Goal: Task Accomplishment & Management: Manage account settings

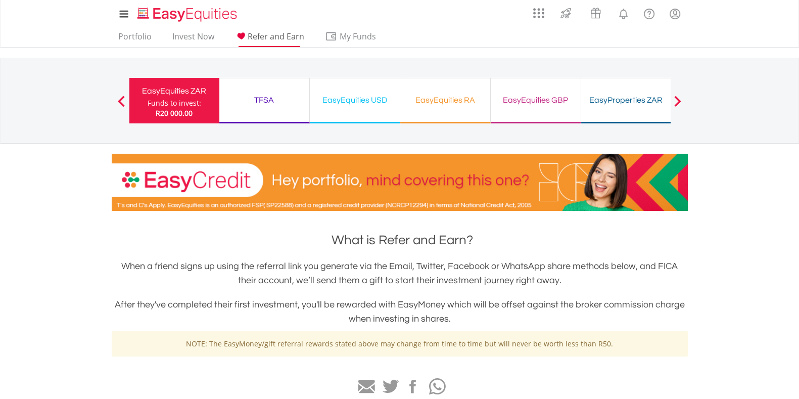
click at [280, 40] on span "Refer and Earn" at bounding box center [276, 36] width 57 height 11
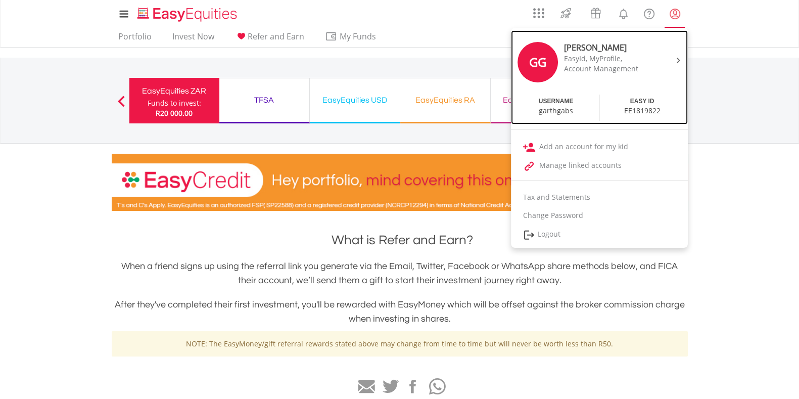
click at [680, 61] on div at bounding box center [676, 60] width 15 height 10
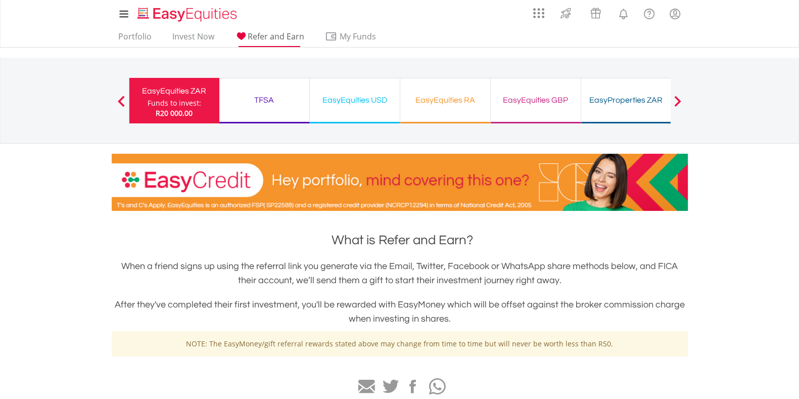
click at [288, 39] on span "Refer and Earn" at bounding box center [276, 36] width 57 height 11
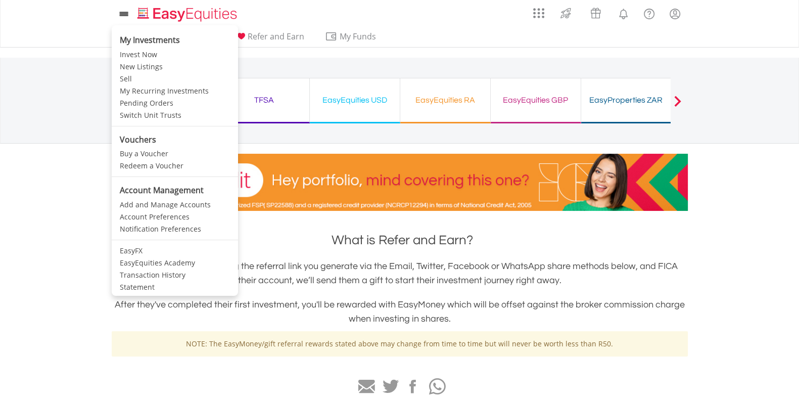
click at [123, 15] on icon at bounding box center [124, 14] width 14 height 13
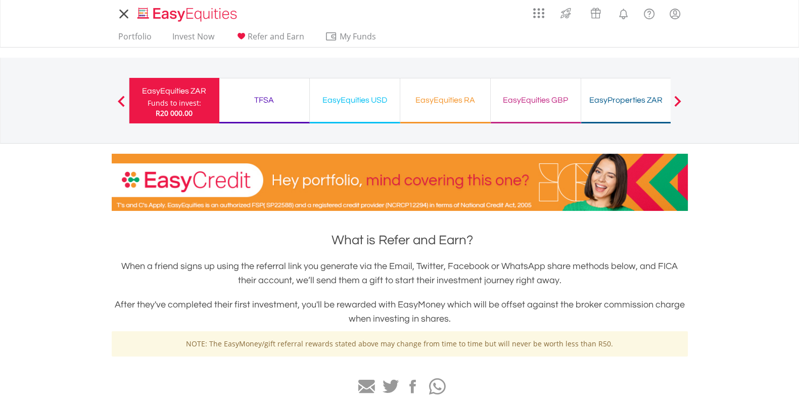
click at [123, 15] on icon at bounding box center [124, 14] width 14 height 13
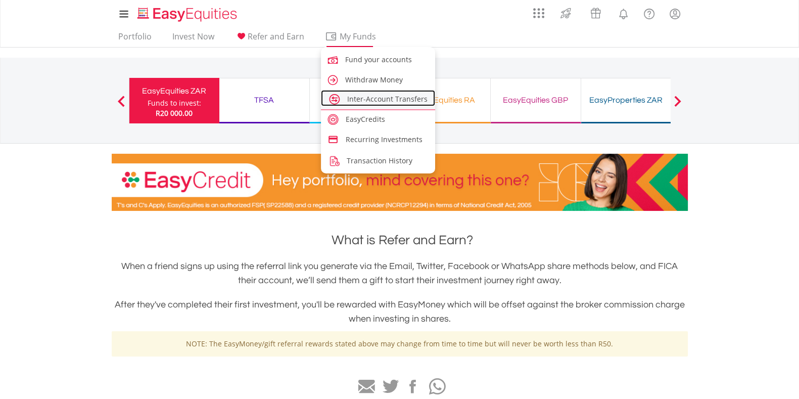
click at [390, 101] on span "Inter-Account Transfers" at bounding box center [387, 99] width 80 height 10
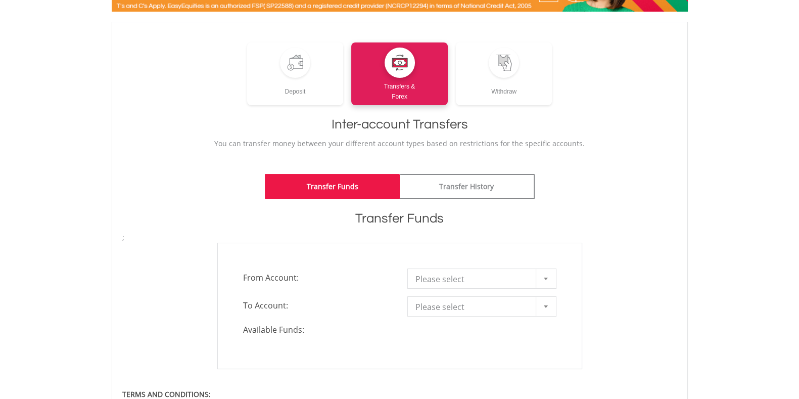
scroll to position [189, 0]
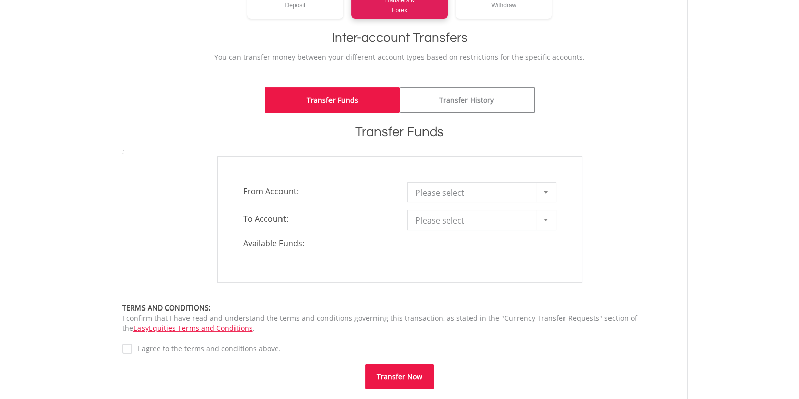
click at [504, 194] on span "Please select" at bounding box center [474, 192] width 118 height 20
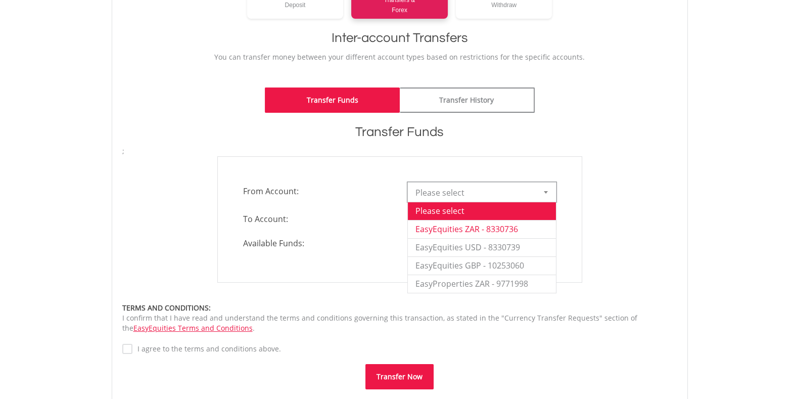
click at [510, 231] on li "EasyEquities ZAR - 8330736" at bounding box center [482, 229] width 148 height 18
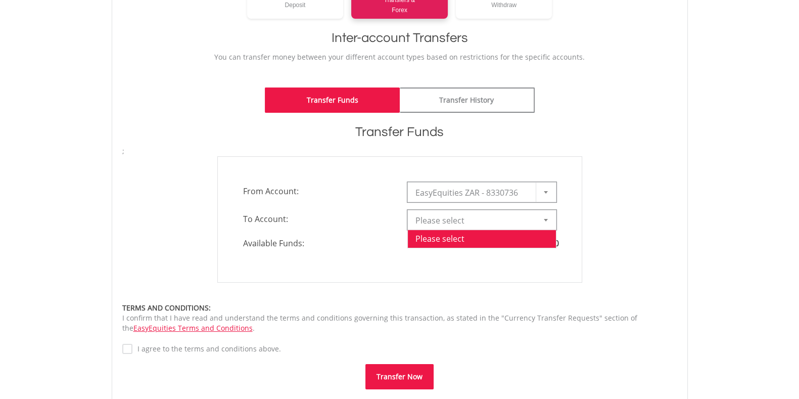
click at [487, 221] on span "Please select" at bounding box center [474, 220] width 118 height 20
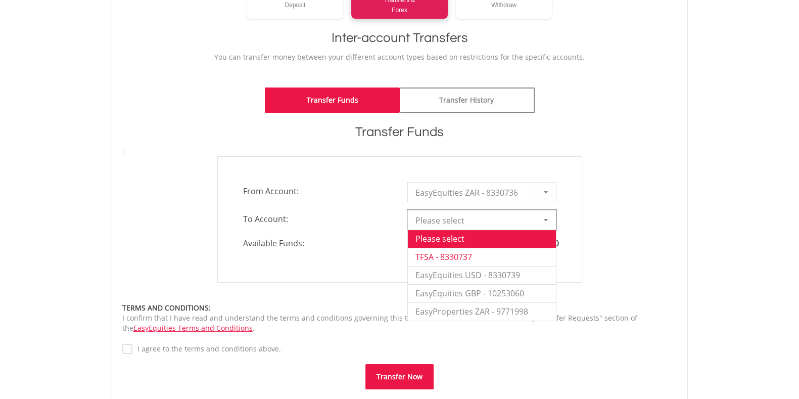
click at [485, 258] on li "TFSA - 8330737" at bounding box center [482, 257] width 148 height 18
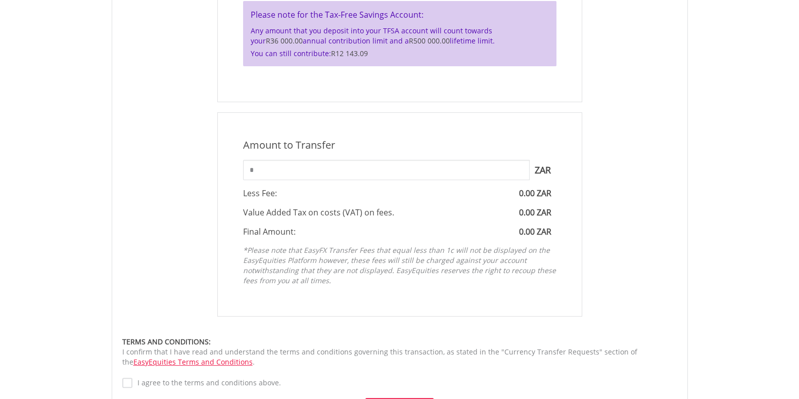
scroll to position [379, 0]
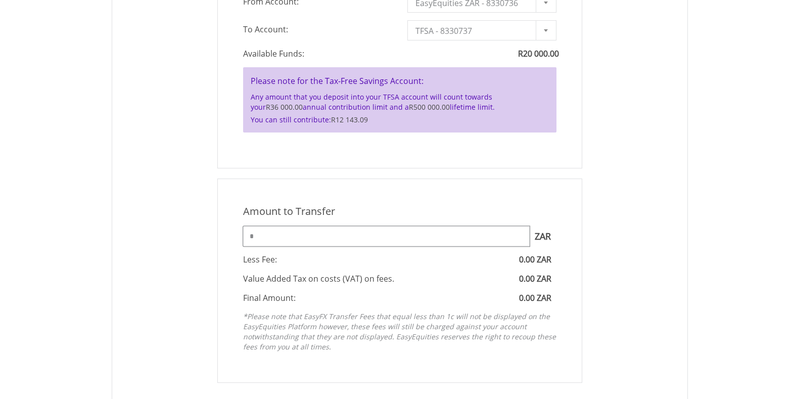
click at [309, 239] on input "*" at bounding box center [386, 236] width 286 height 20
drag, startPoint x: 299, startPoint y: 236, endPoint x: 212, endPoint y: 237, distance: 86.4
click at [212, 237] on div "Amount to Transfer 1 ZAR = 1.0000 ZAR * ZAR You can transfer funds into your of…" at bounding box center [400, 280] width 380 height 204
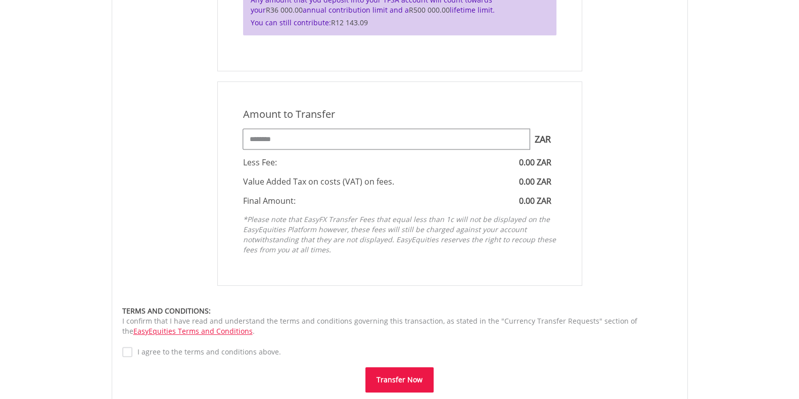
scroll to position [505, 0]
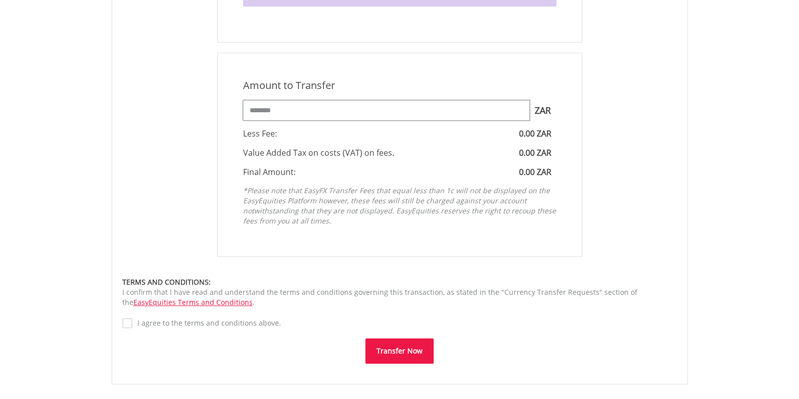
type input "********"
click at [401, 355] on button "Transfer Now" at bounding box center [399, 350] width 68 height 25
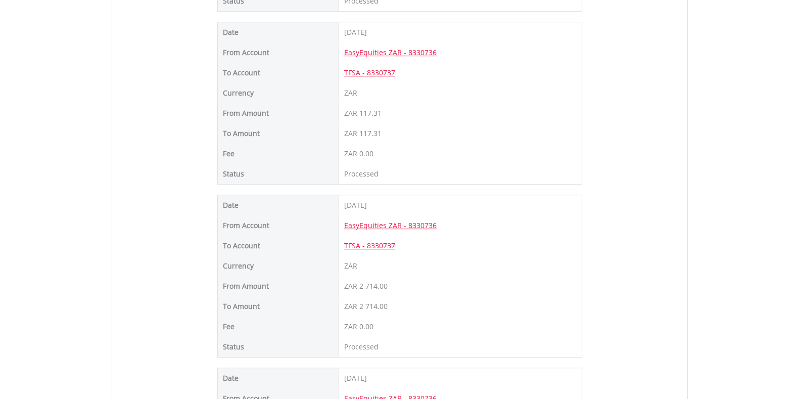
scroll to position [568, 0]
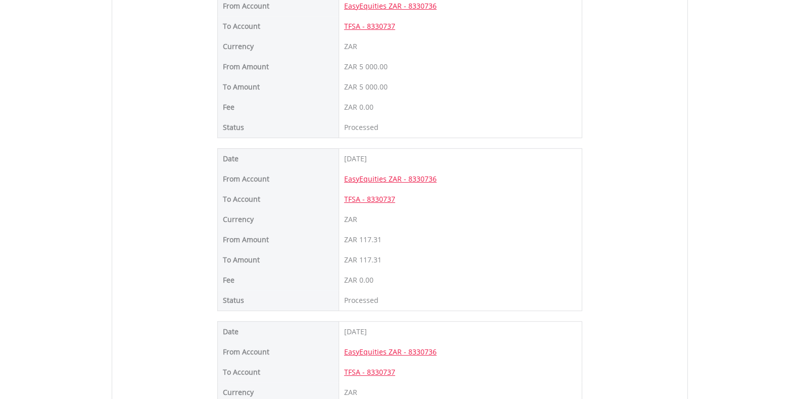
click at [696, 198] on body "My Investments Invest Now New Listings Sell My Recurring Investments Pending Or…" at bounding box center [399, 228] width 799 height 1593
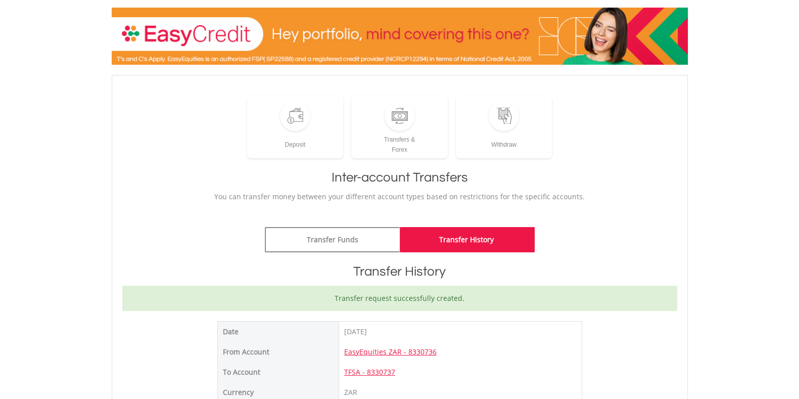
scroll to position [0, 0]
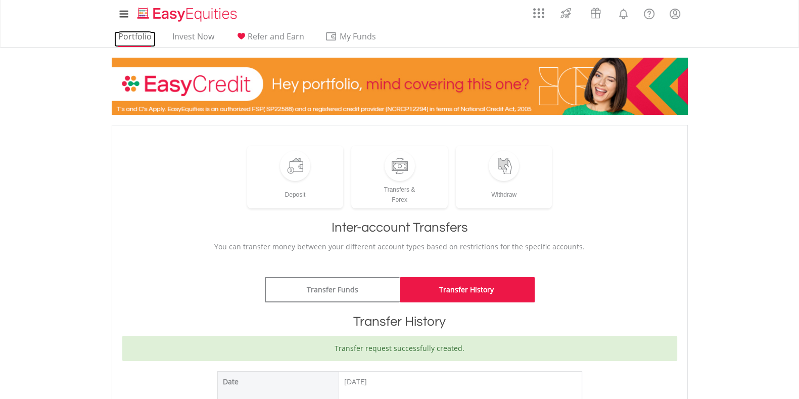
click at [124, 38] on link "Portfolio" at bounding box center [134, 39] width 41 height 16
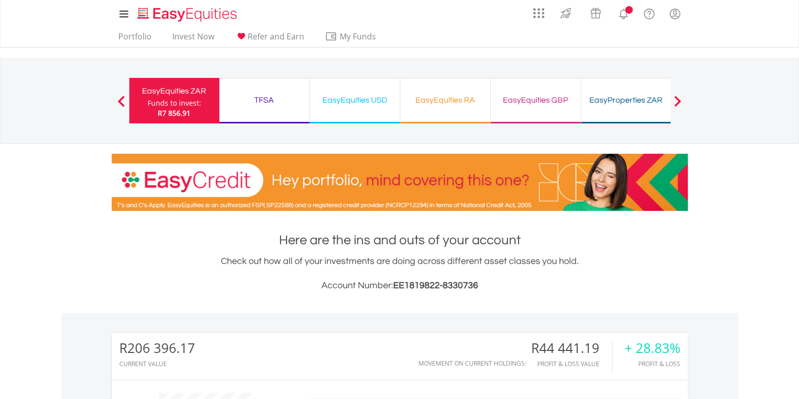
scroll to position [97, 192]
click at [543, 104] on div "EasyEquities GBP" at bounding box center [536, 100] width 78 height 14
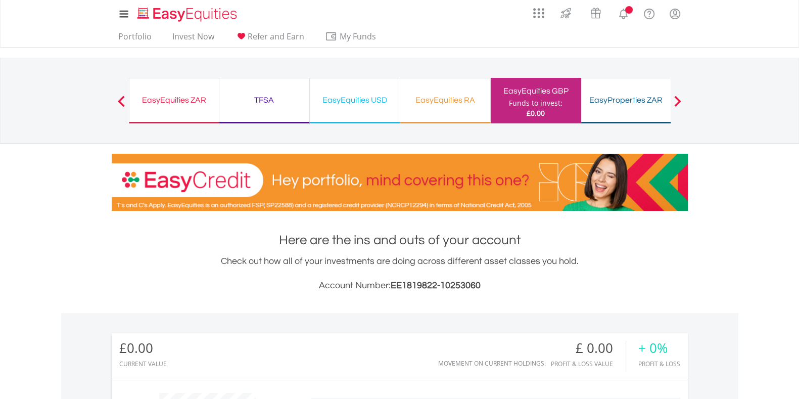
scroll to position [97, 192]
click at [439, 137] on div "Previous EasyEquities ZAR Funds to invest: £0.00 TFSA Funds to invest: £0.00 Ea…" at bounding box center [400, 100] width 542 height 85
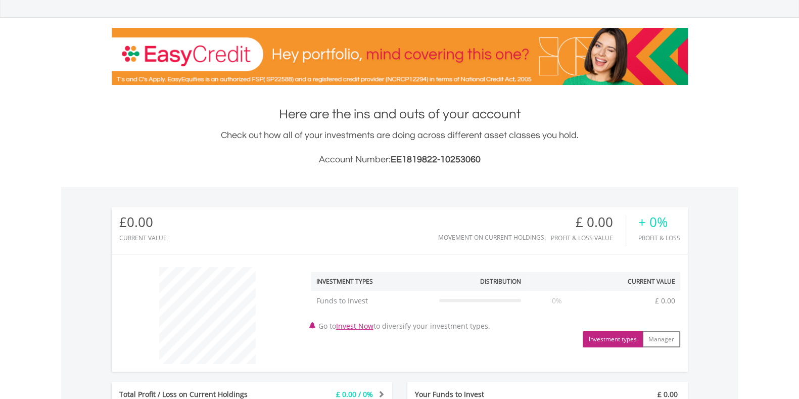
scroll to position [0, 0]
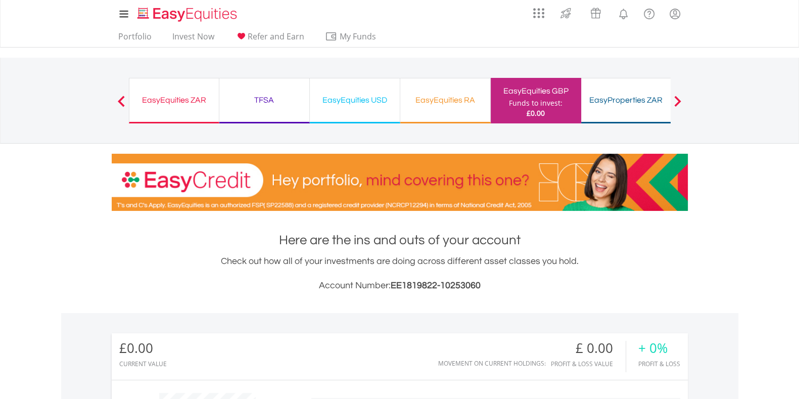
click at [184, 103] on div "EasyEquities ZAR" at bounding box center [173, 100] width 77 height 14
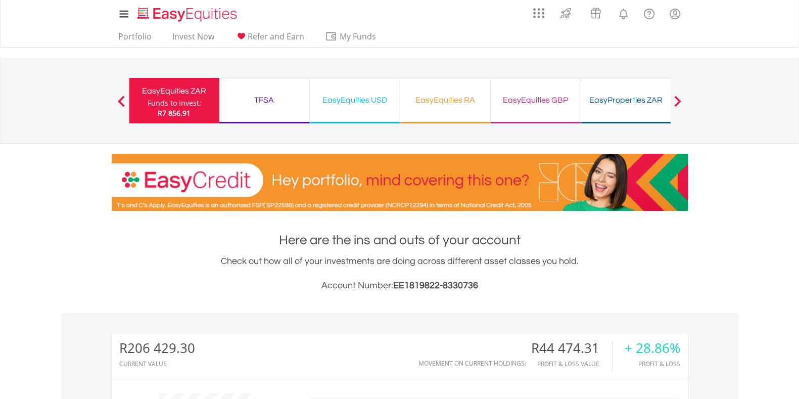
click at [260, 106] on div "TFSA" at bounding box center [264, 100] width 78 height 14
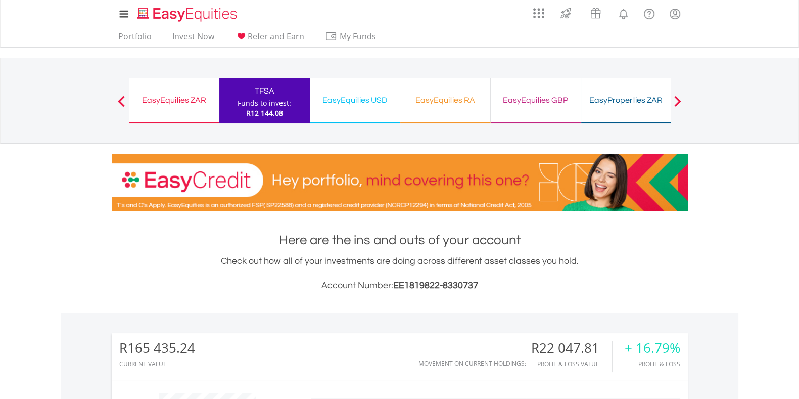
click at [367, 90] on div "EasyEquities USD Funds to invest: R12 144.08" at bounding box center [355, 100] width 90 height 45
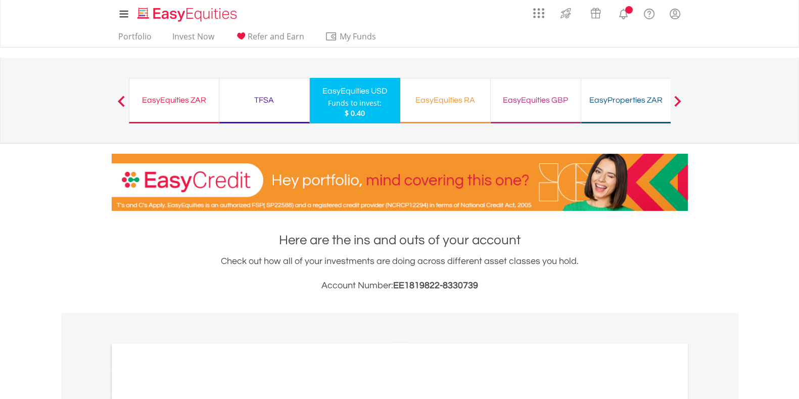
click at [446, 102] on div "EasyEquities RA" at bounding box center [445, 100] width 78 height 14
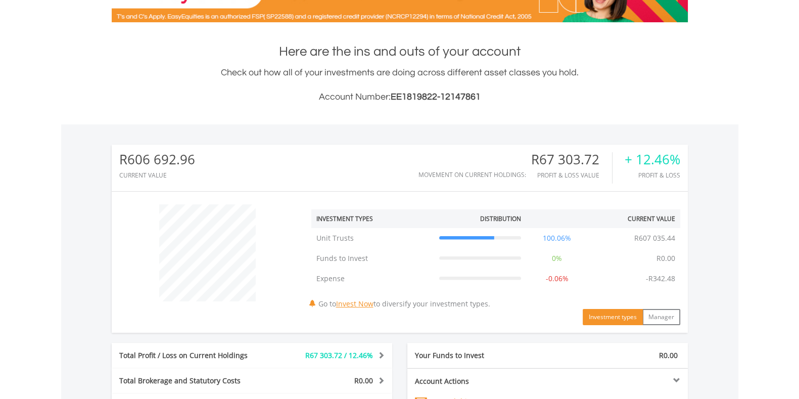
scroll to position [97, 192]
